Goal: Information Seeking & Learning: Learn about a topic

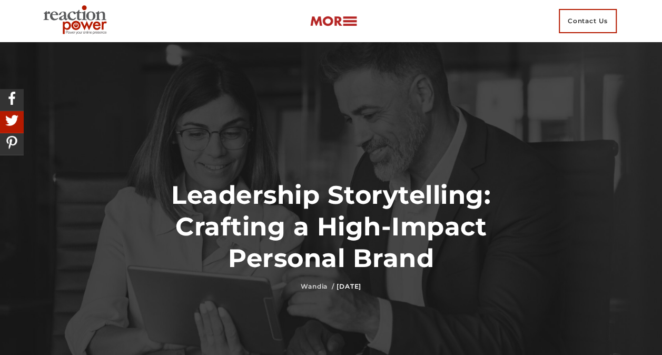
click at [301, 285] on link "Wandia /" at bounding box center [318, 286] width 34 height 8
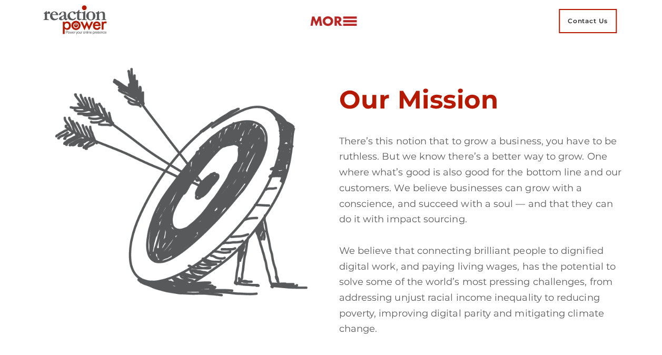
scroll to position [1263, 0]
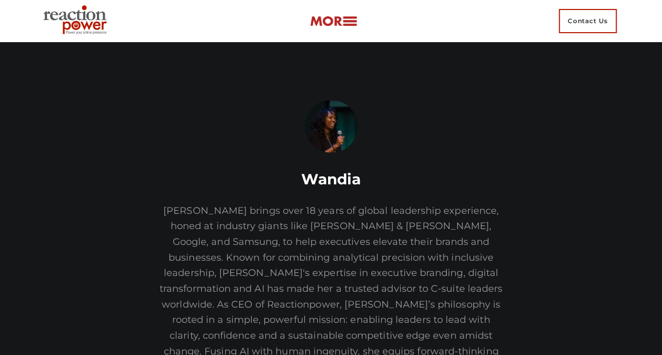
scroll to position [53, 0]
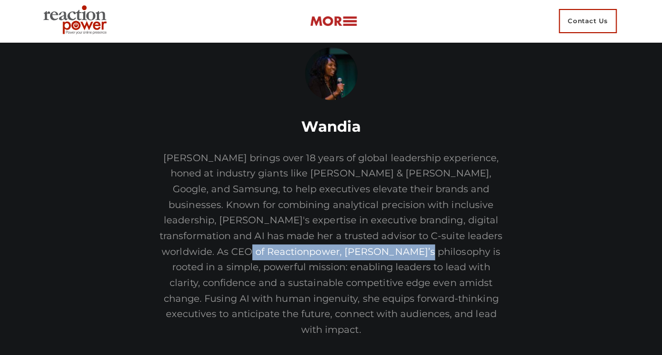
drag, startPoint x: 251, startPoint y: 252, endPoint x: 410, endPoint y: 254, distance: 159.0
click at [410, 254] on p "[PERSON_NAME] brings over 18 years of global leadership experience, honed at in…" at bounding box center [330, 244] width 503 height 187
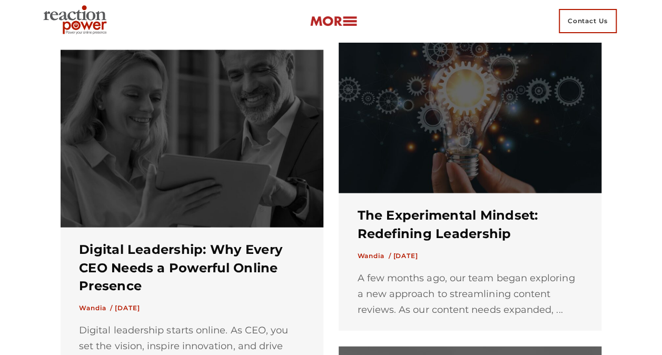
scroll to position [1211, 0]
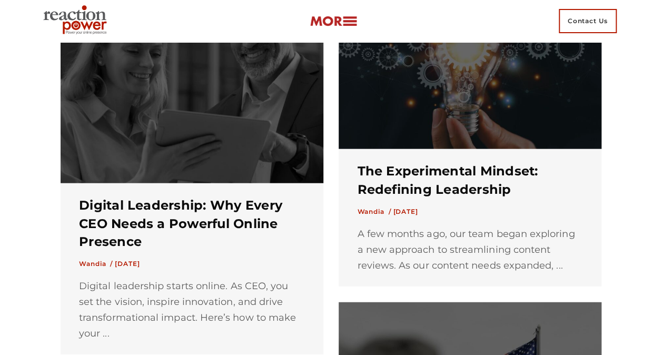
drag, startPoint x: 472, startPoint y: 164, endPoint x: 445, endPoint y: 164, distance: 26.8
click at [445, 164] on h3 "The Experimental Mindset: Redefining Leadership" at bounding box center [470, 180] width 226 height 37
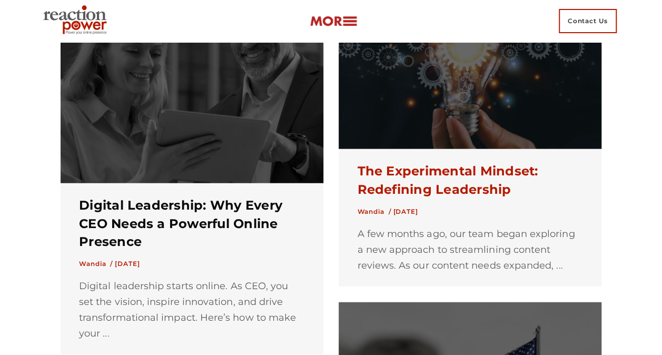
click at [434, 175] on link "The Experimental Mindset: Redefining Leadership" at bounding box center [447, 180] width 181 height 34
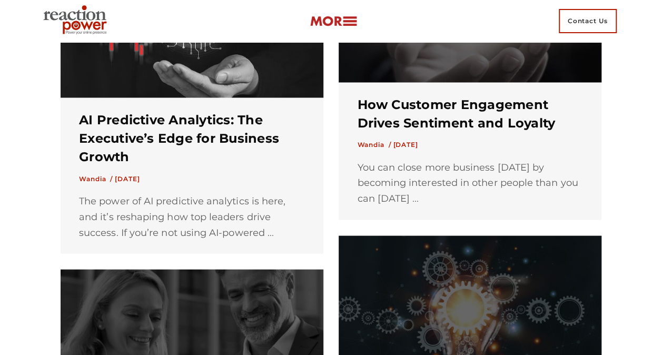
scroll to position [581, 0]
